Goal: Information Seeking & Learning: Learn about a topic

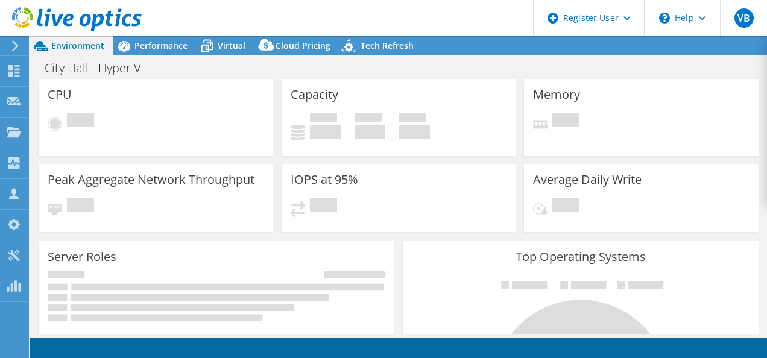
select select "USD"
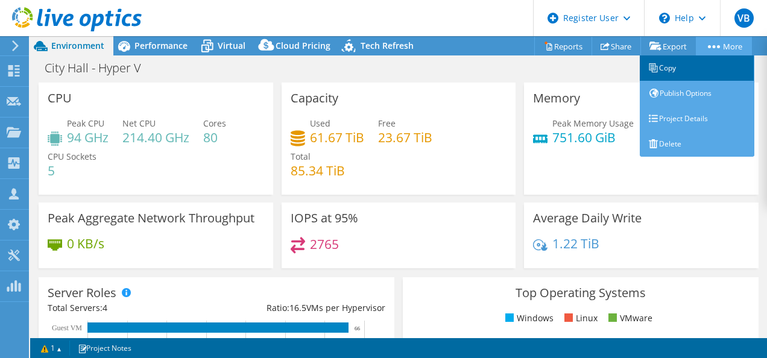
click at [684, 70] on link "Copy" at bounding box center [697, 67] width 115 height 25
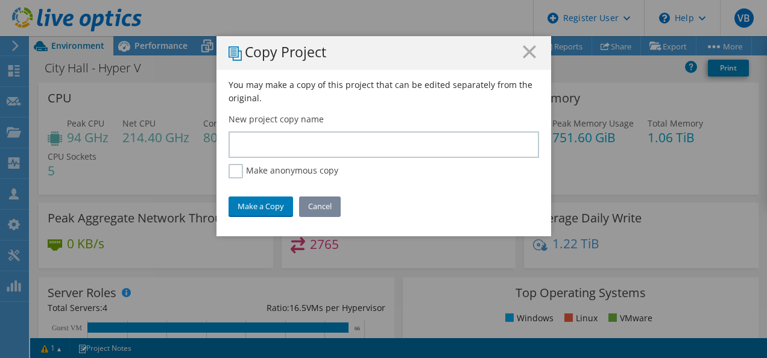
click at [318, 205] on link "Cancel" at bounding box center [320, 206] width 42 height 19
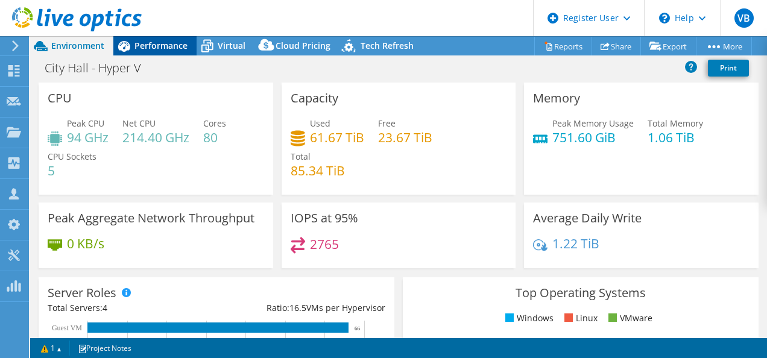
click at [174, 51] on span "Performance" at bounding box center [161, 45] width 53 height 11
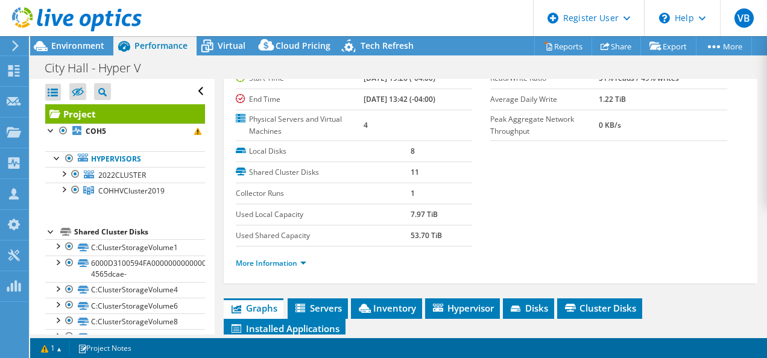
scroll to position [125, 0]
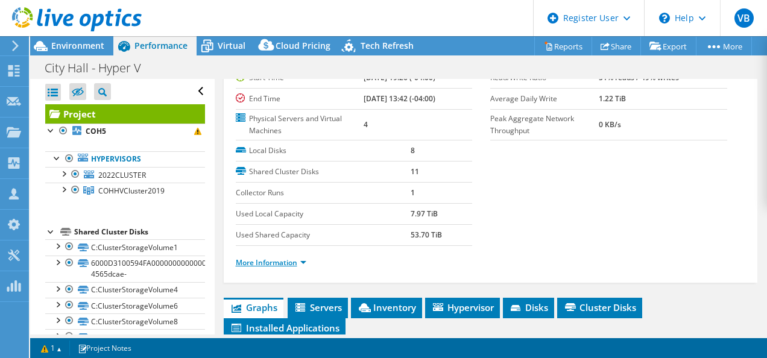
click at [273, 268] on link "More Information" at bounding box center [271, 263] width 71 height 10
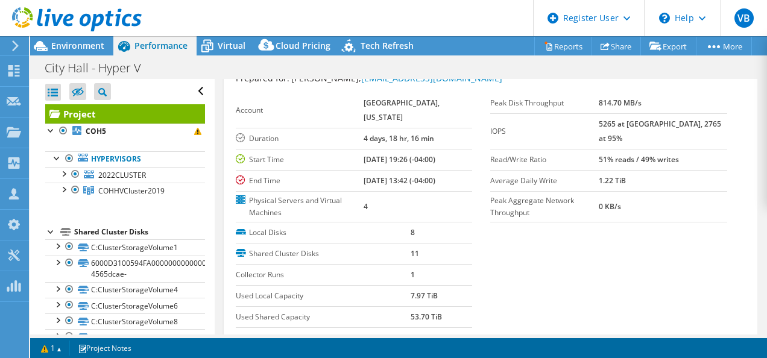
scroll to position [43, 0]
drag, startPoint x: 623, startPoint y: 122, endPoint x: 630, endPoint y: 124, distance: 8.2
click at [630, 124] on tr "IOPS 5265 at [GEOGRAPHIC_DATA], 2765 at 95%" at bounding box center [608, 132] width 237 height 36
click at [233, 41] on span "Virtual" at bounding box center [232, 45] width 28 height 11
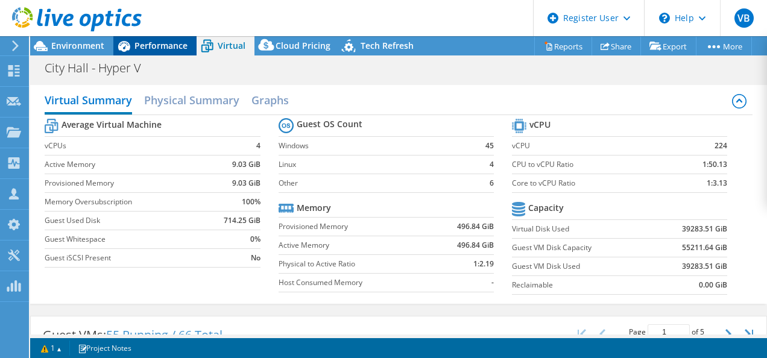
click at [165, 42] on span "Performance" at bounding box center [161, 45] width 53 height 11
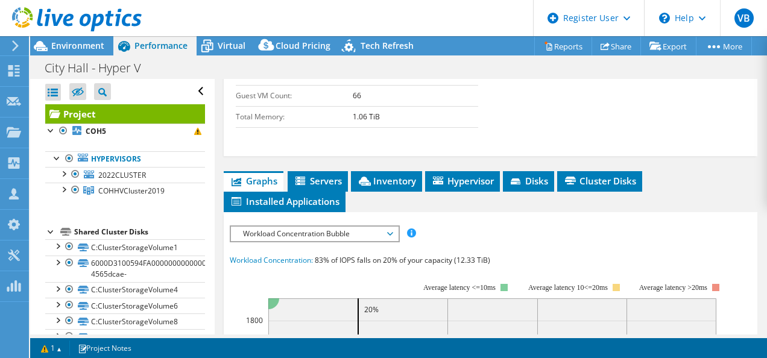
scroll to position [597, 0]
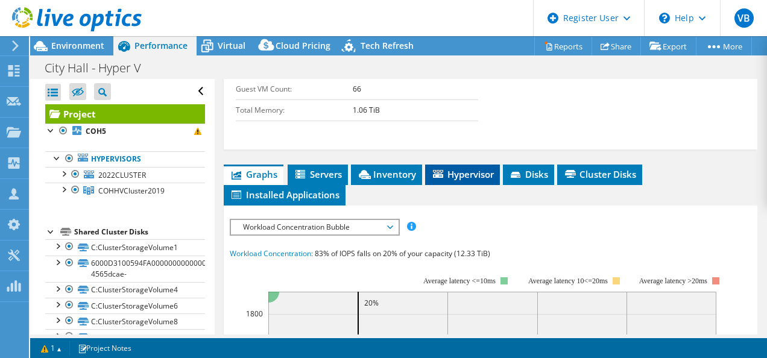
click at [471, 180] on span "Hypervisor" at bounding box center [462, 174] width 63 height 12
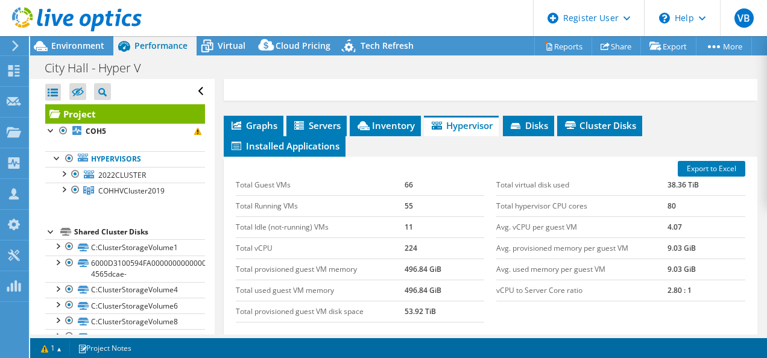
scroll to position [647, 0]
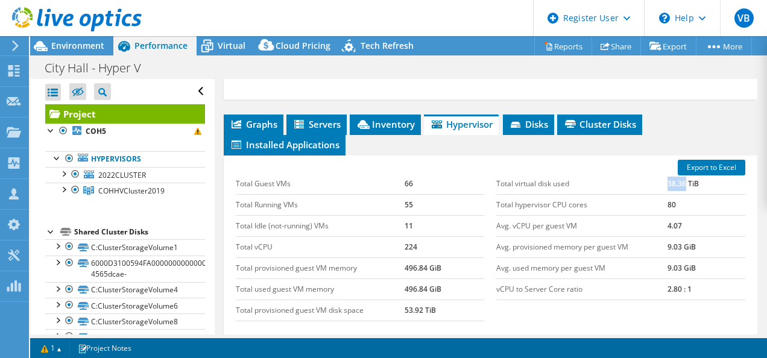
drag, startPoint x: 657, startPoint y: 192, endPoint x: 679, endPoint y: 197, distance: 22.2
click at [679, 195] on tr "Total virtual disk used 38.36 TiB" at bounding box center [620, 184] width 249 height 21
copy tr "38.36"
drag, startPoint x: 399, startPoint y: 315, endPoint x: 419, endPoint y: 317, distance: 20.1
click at [419, 317] on tr "Total provisioned guest VM disk space 53.92 TiB" at bounding box center [360, 310] width 249 height 21
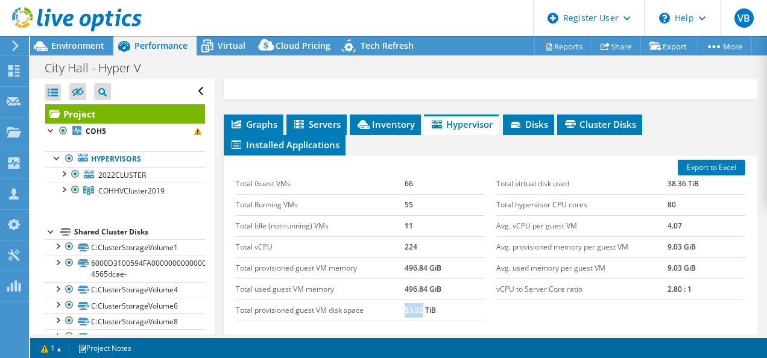
copy tr "53.92"
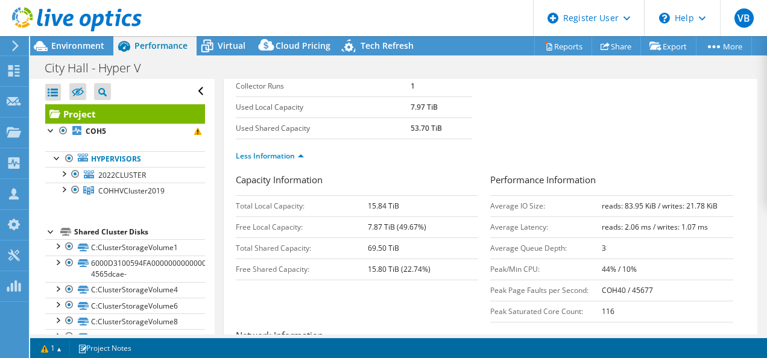
scroll to position [246, 0]
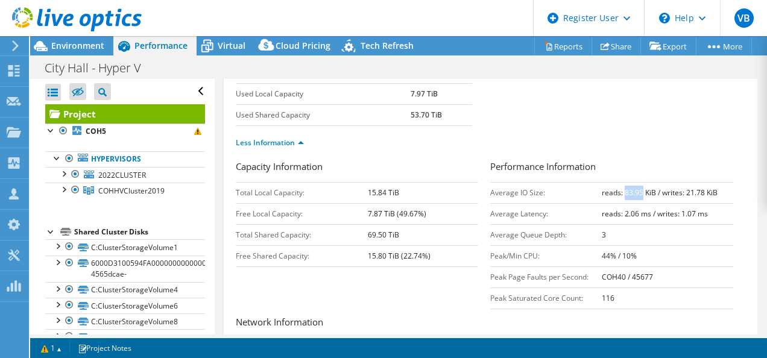
drag, startPoint x: 618, startPoint y: 206, endPoint x: 636, endPoint y: 209, distance: 18.3
click at [636, 203] on td "reads: 83.95 KiB / writes: 21.78 KiB" at bounding box center [668, 192] width 132 height 21
copy b "83.95"
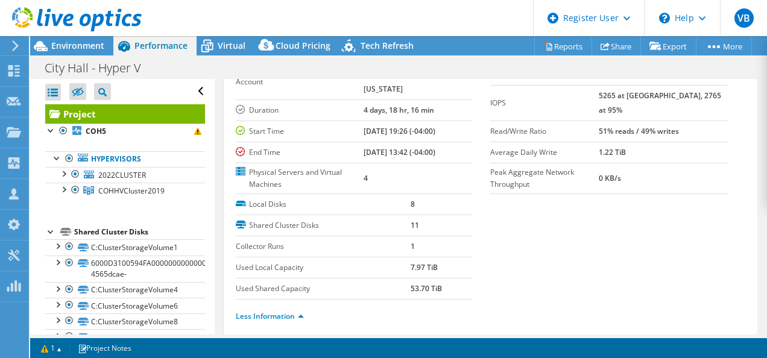
scroll to position [47, 0]
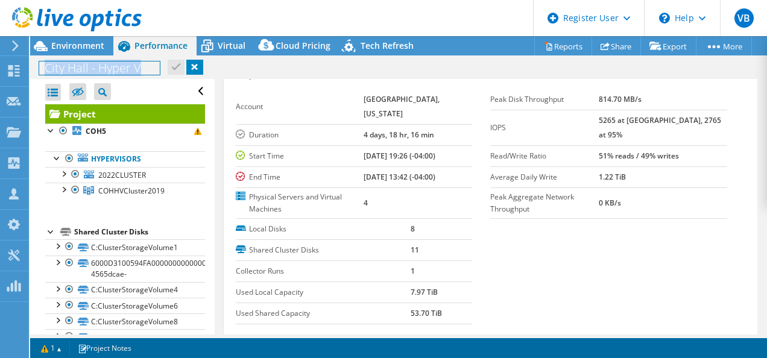
drag, startPoint x: 148, startPoint y: 65, endPoint x: 33, endPoint y: 64, distance: 115.2
click at [33, 64] on div "City Hall - Hyper V Print" at bounding box center [398, 68] width 737 height 22
copy h1 "City Hall - Hyper V"
click at [317, 129] on label "Duration" at bounding box center [300, 135] width 128 height 12
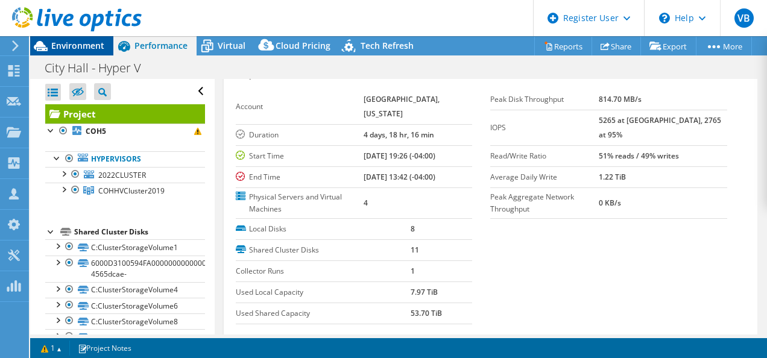
click at [92, 41] on span "Environment" at bounding box center [77, 45] width 53 height 11
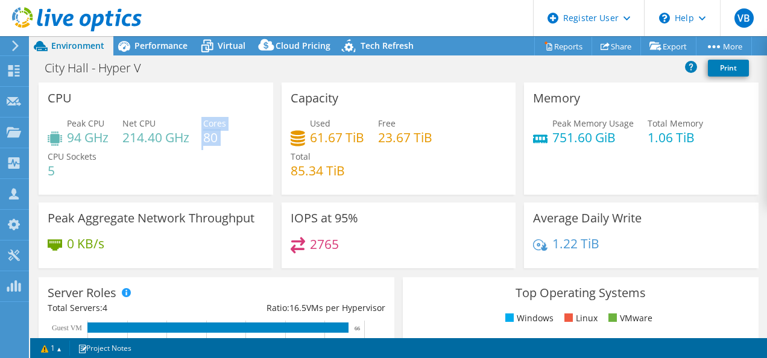
drag, startPoint x: 203, startPoint y: 139, endPoint x: 230, endPoint y: 142, distance: 28.0
click at [230, 142] on div "Peak CPU 94 GHz Net CPU 214.40 GHz Cores 80 CPU Sockets 5" at bounding box center [156, 153] width 217 height 72
click at [186, 47] on span "Performance" at bounding box center [161, 45] width 53 height 11
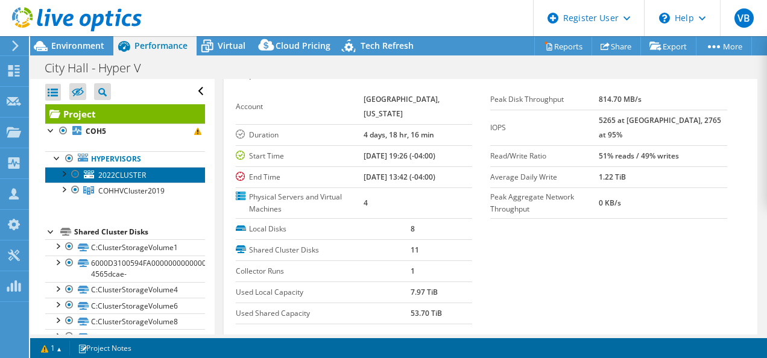
click at [130, 181] on link "2022CLUSTER" at bounding box center [125, 175] width 160 height 16
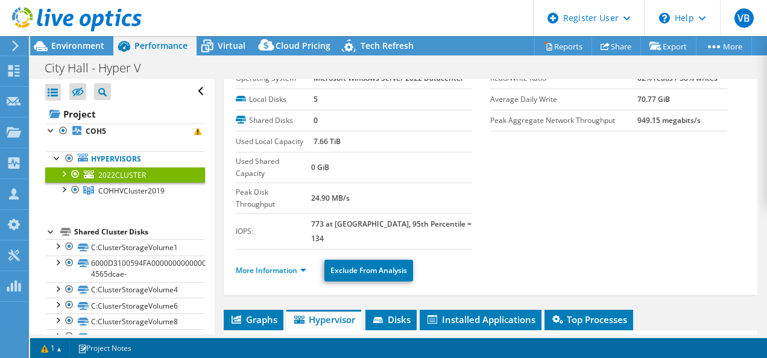
click at [68, 170] on div at bounding box center [63, 173] width 12 height 12
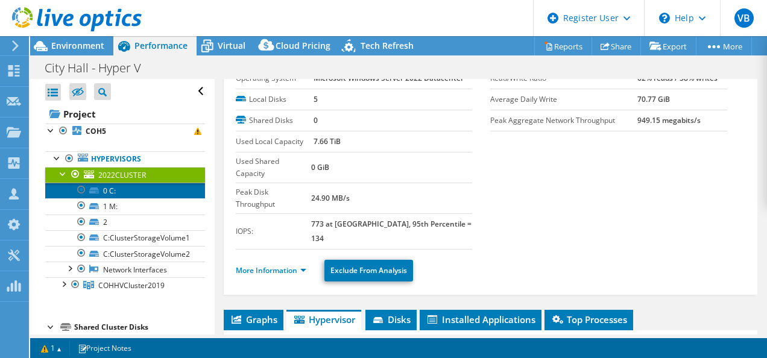
click at [118, 194] on link "0 C:" at bounding box center [125, 191] width 160 height 16
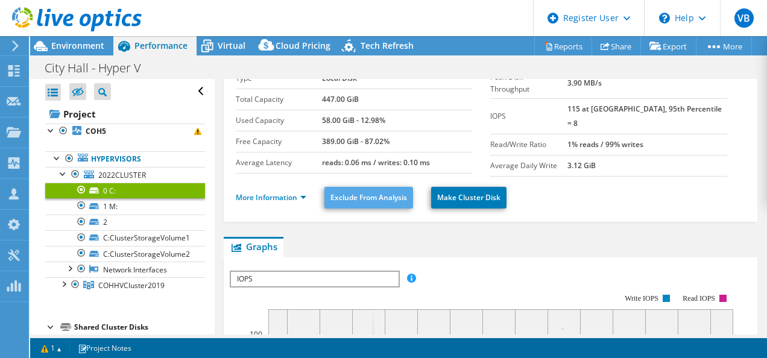
scroll to position [0, 0]
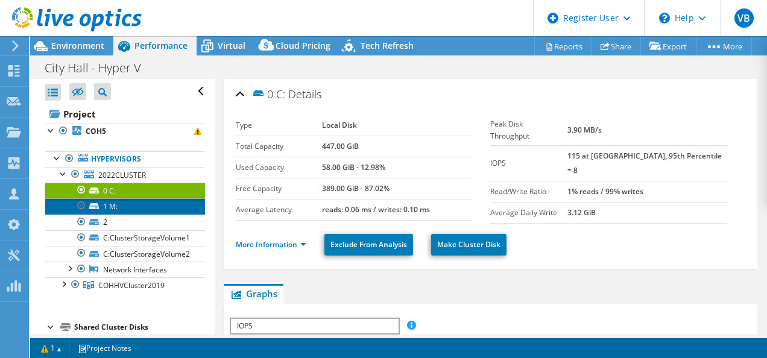
click at [160, 206] on link "1 M:" at bounding box center [125, 206] width 160 height 16
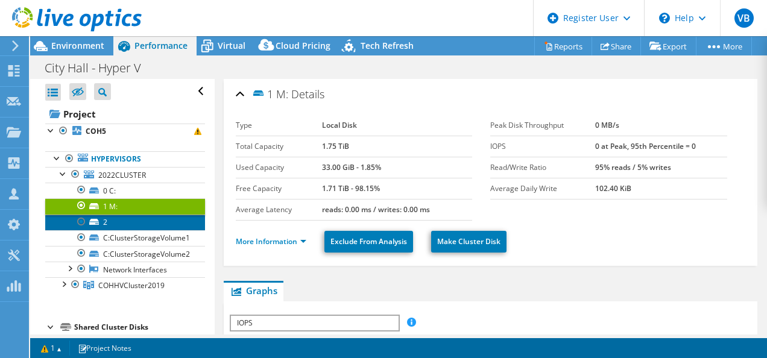
click at [157, 221] on link "2" at bounding box center [125, 223] width 160 height 16
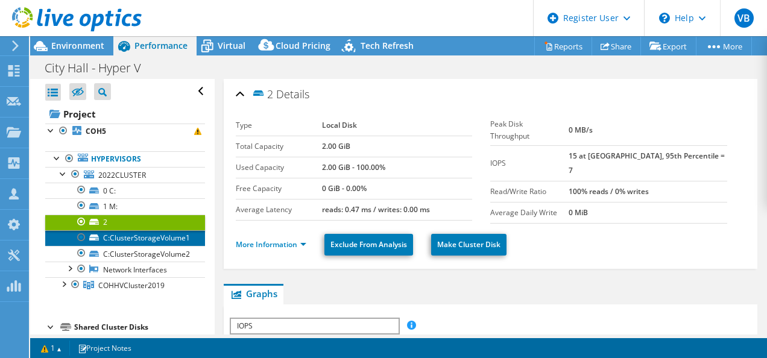
click at [154, 244] on link "C:ClusterStorageVolume1" at bounding box center [125, 238] width 160 height 16
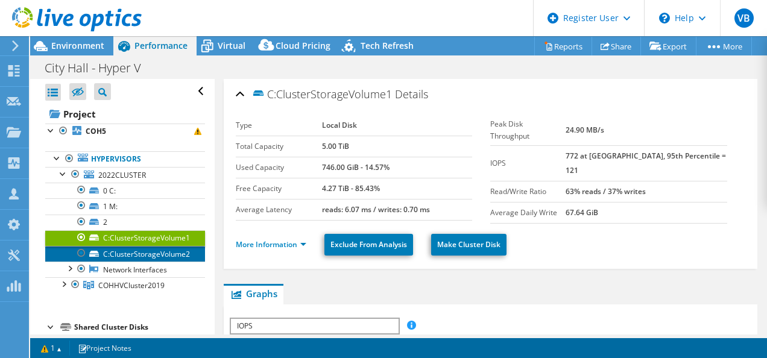
click at [155, 254] on link "C:ClusterStorageVolume2" at bounding box center [125, 254] width 160 height 16
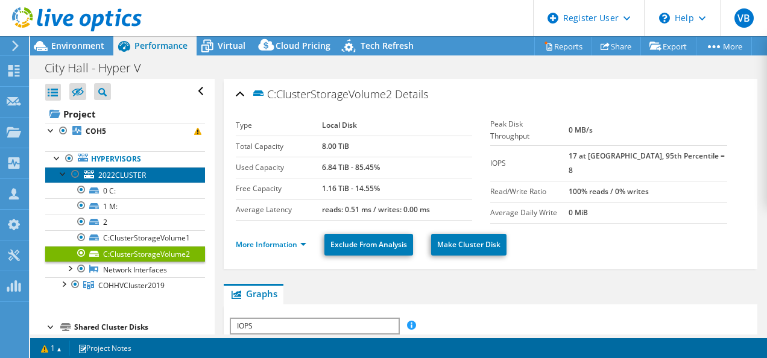
click at [136, 171] on span "2022CLUSTER" at bounding box center [122, 175] width 48 height 10
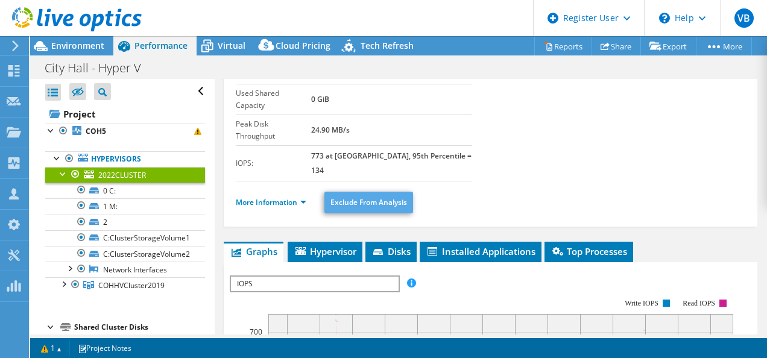
scroll to position [122, 0]
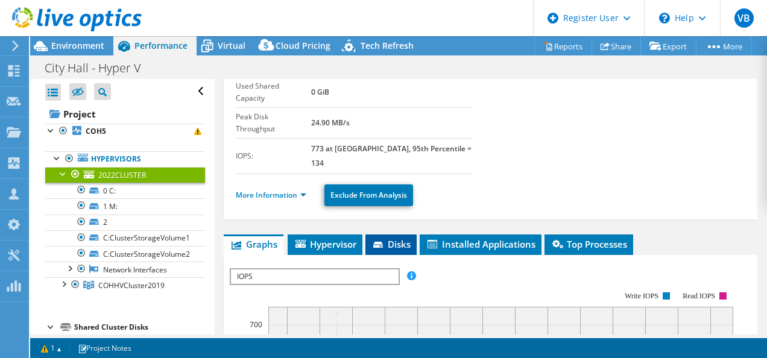
click at [397, 238] on span "Disks" at bounding box center [391, 244] width 39 height 12
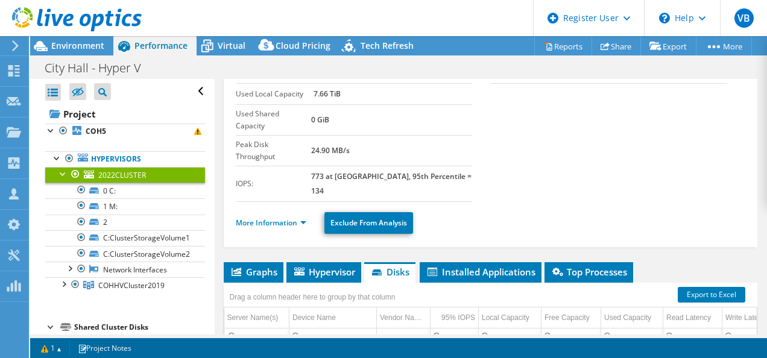
scroll to position [90, 0]
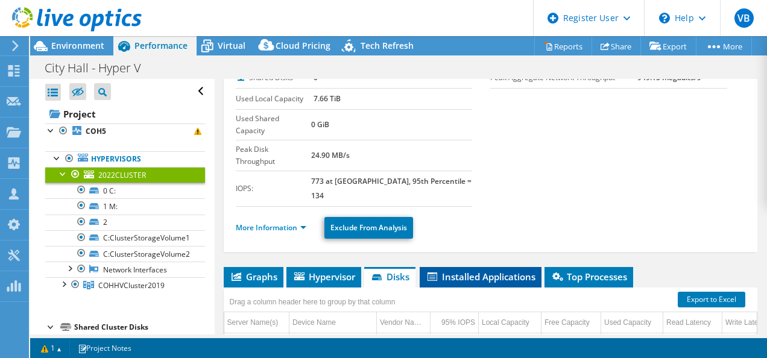
click at [513, 267] on li "Installed Applications" at bounding box center [481, 277] width 122 height 21
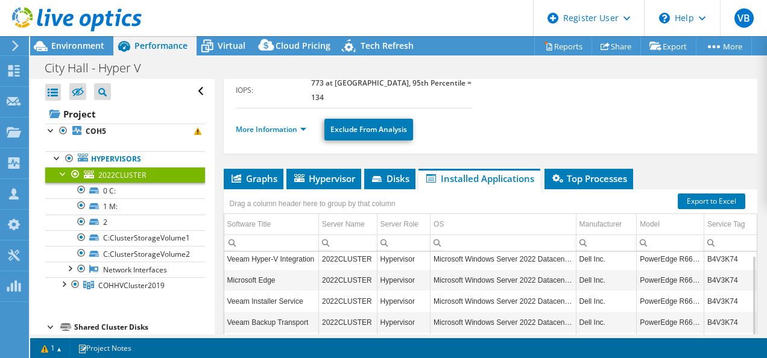
scroll to position [4, 0]
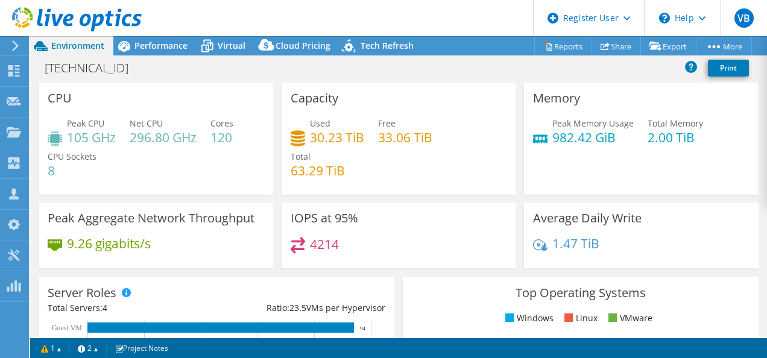
select select "USD"
click at [217, 36] on div "Virtual" at bounding box center [226, 45] width 58 height 19
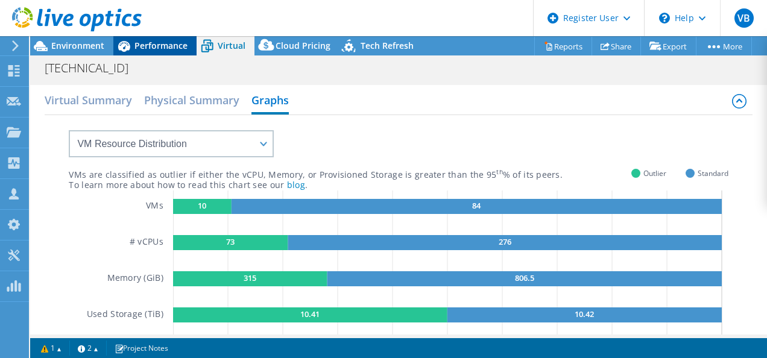
click at [180, 45] on span "Performance" at bounding box center [161, 45] width 53 height 11
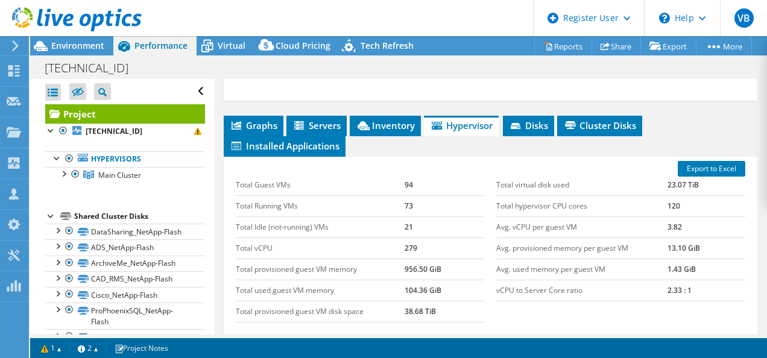
scroll to position [651, 0]
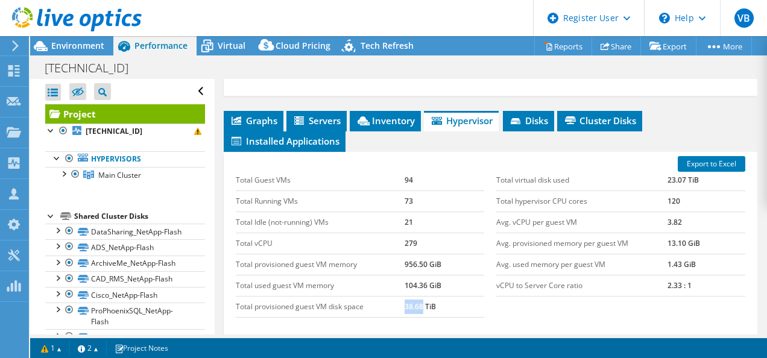
drag, startPoint x: 402, startPoint y: 315, endPoint x: 420, endPoint y: 315, distance: 18.1
click at [420, 315] on td "38.68 TiB" at bounding box center [445, 306] width 80 height 21
copy td "38.68"
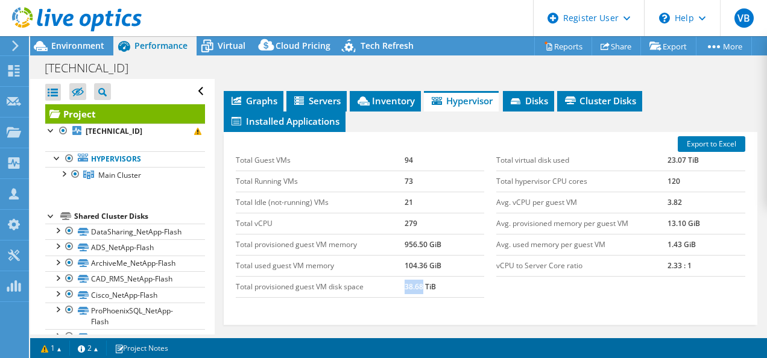
scroll to position [672, 0]
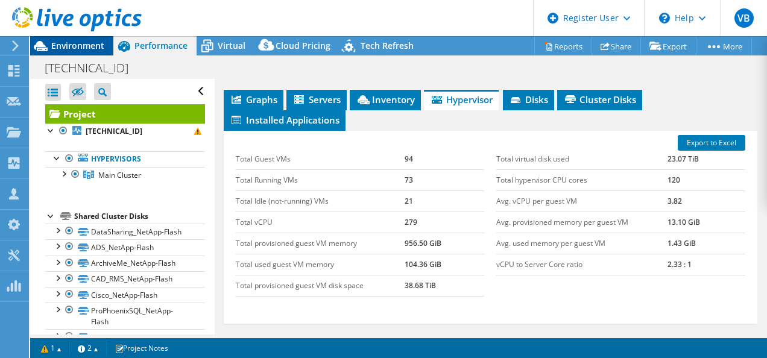
click at [90, 42] on span "Environment" at bounding box center [77, 45] width 53 height 11
